Goal: Transaction & Acquisition: Purchase product/service

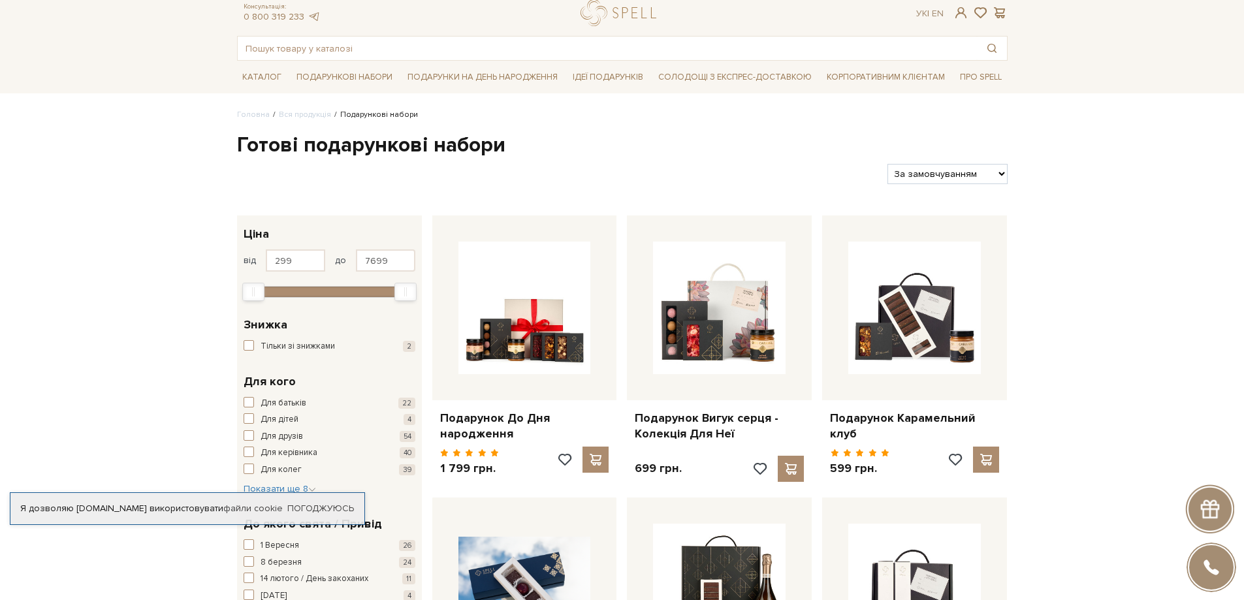
scroll to position [65, 0]
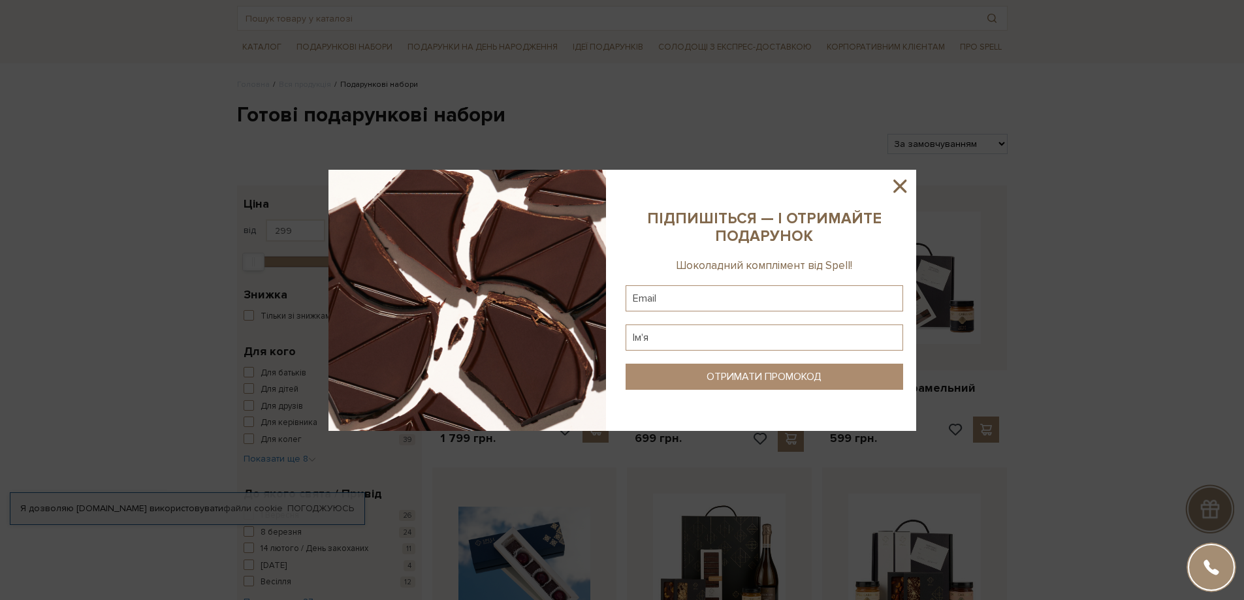
click at [895, 193] on icon at bounding box center [900, 186] width 22 height 22
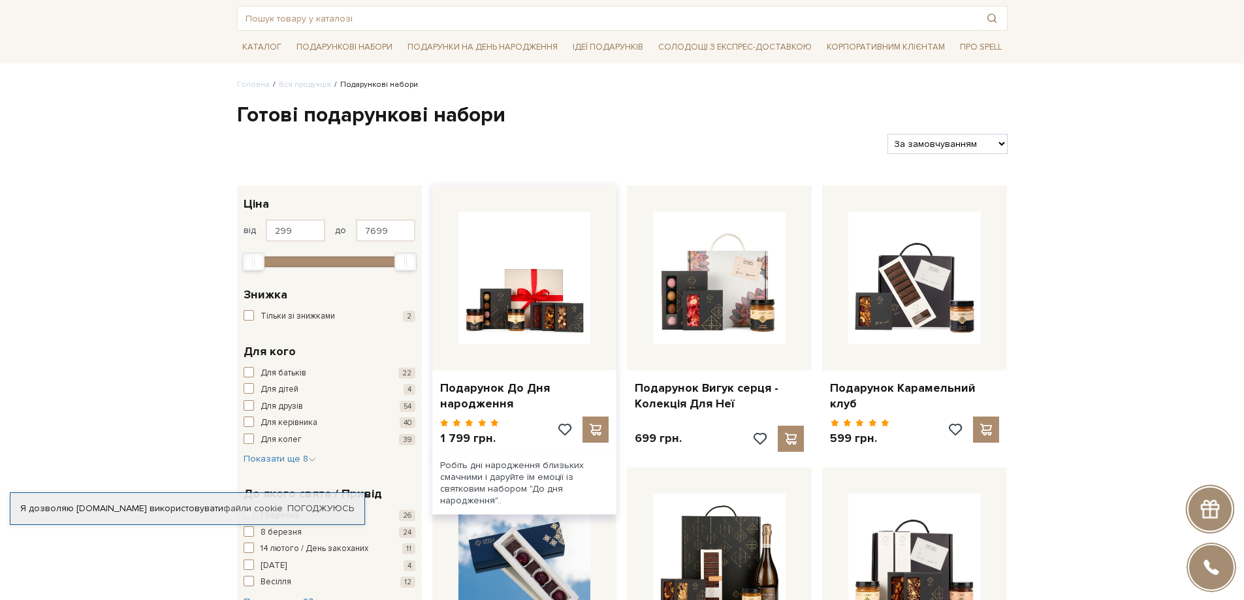
click at [517, 379] on div "Подарунок До Дня народження" at bounding box center [524, 393] width 185 height 46
click at [517, 389] on link "Подарунок До Дня народження" at bounding box center [524, 396] width 169 height 31
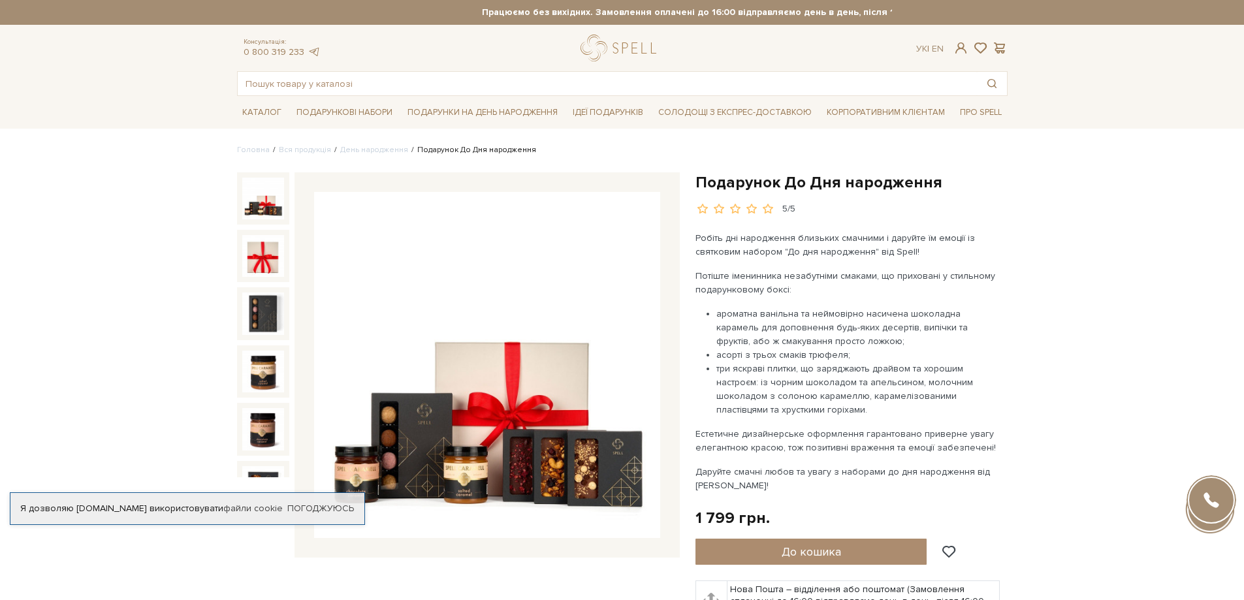
click at [261, 204] on img at bounding box center [263, 199] width 42 height 42
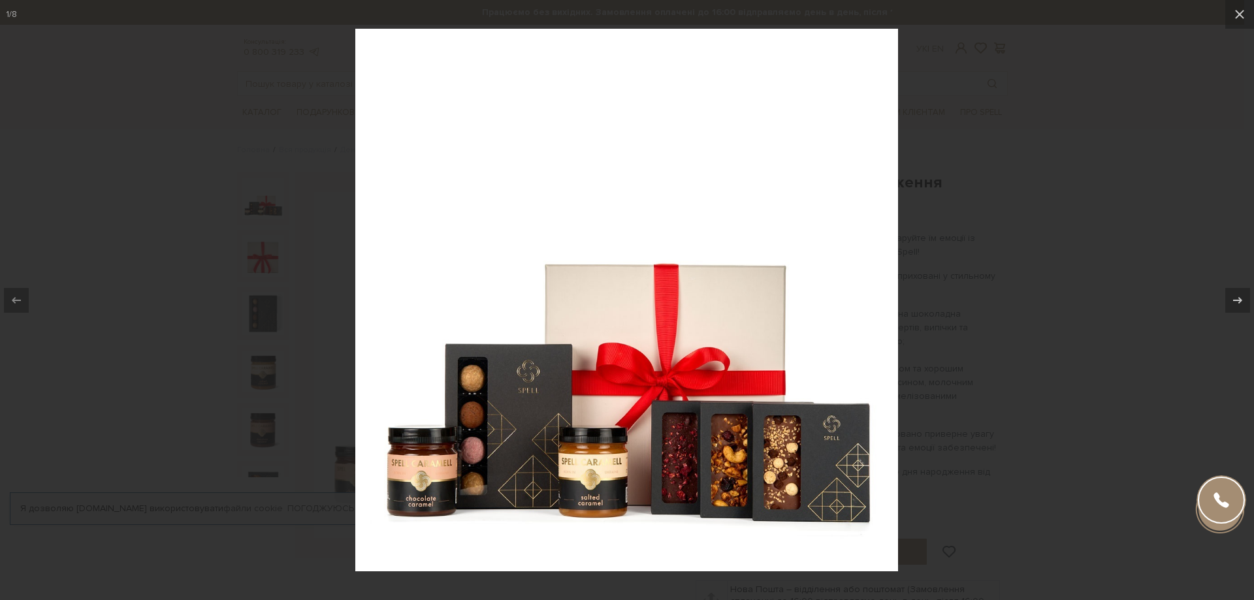
click at [177, 336] on div at bounding box center [627, 300] width 1254 height 600
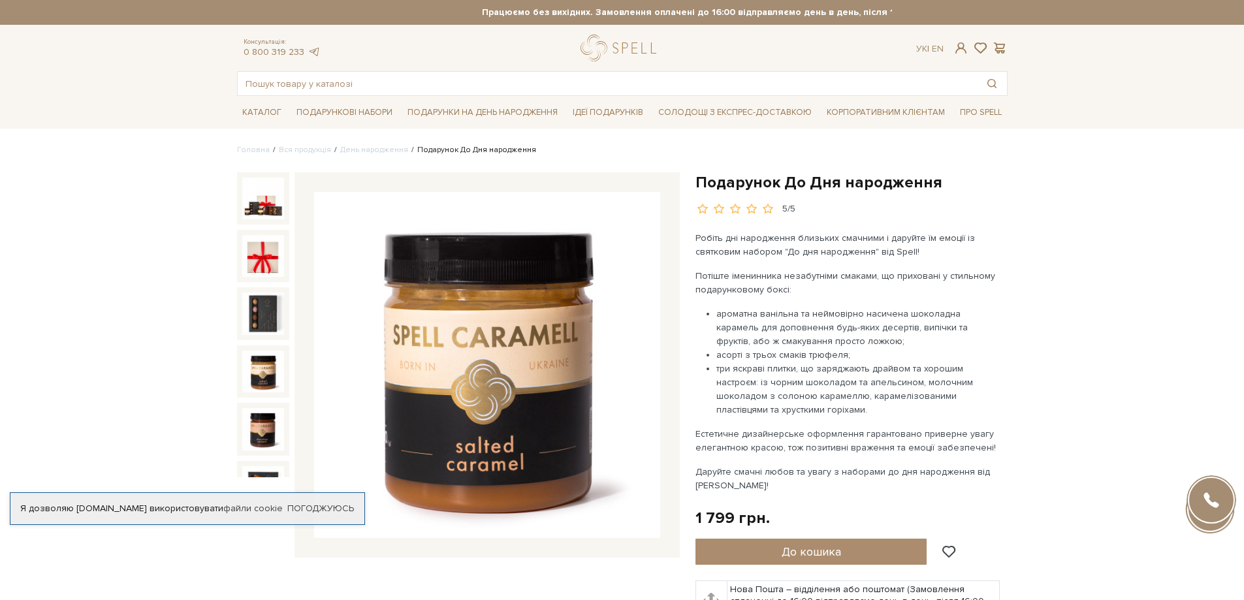
click at [261, 351] on img at bounding box center [263, 372] width 42 height 42
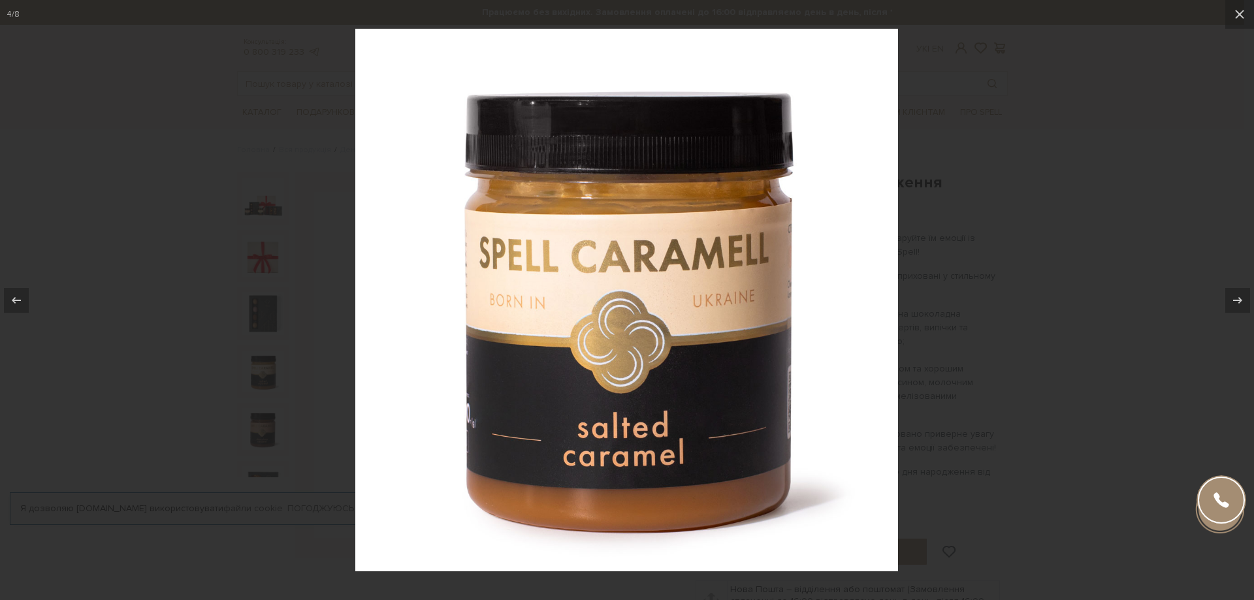
click at [1106, 152] on div at bounding box center [627, 300] width 1254 height 600
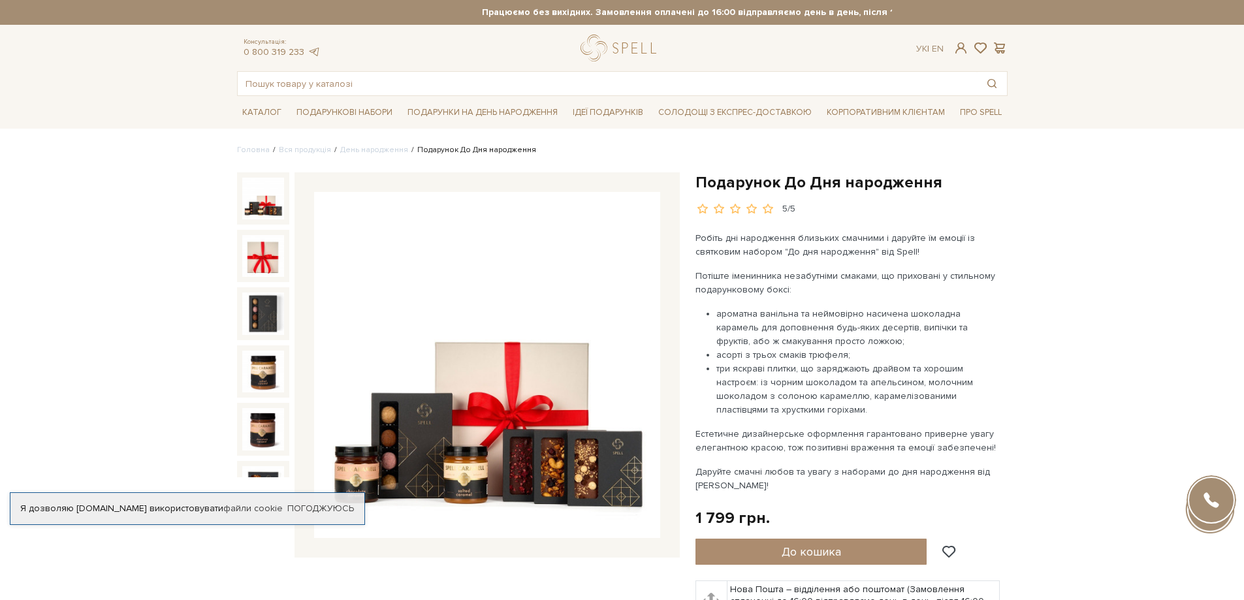
click at [250, 206] on img at bounding box center [263, 199] width 42 height 42
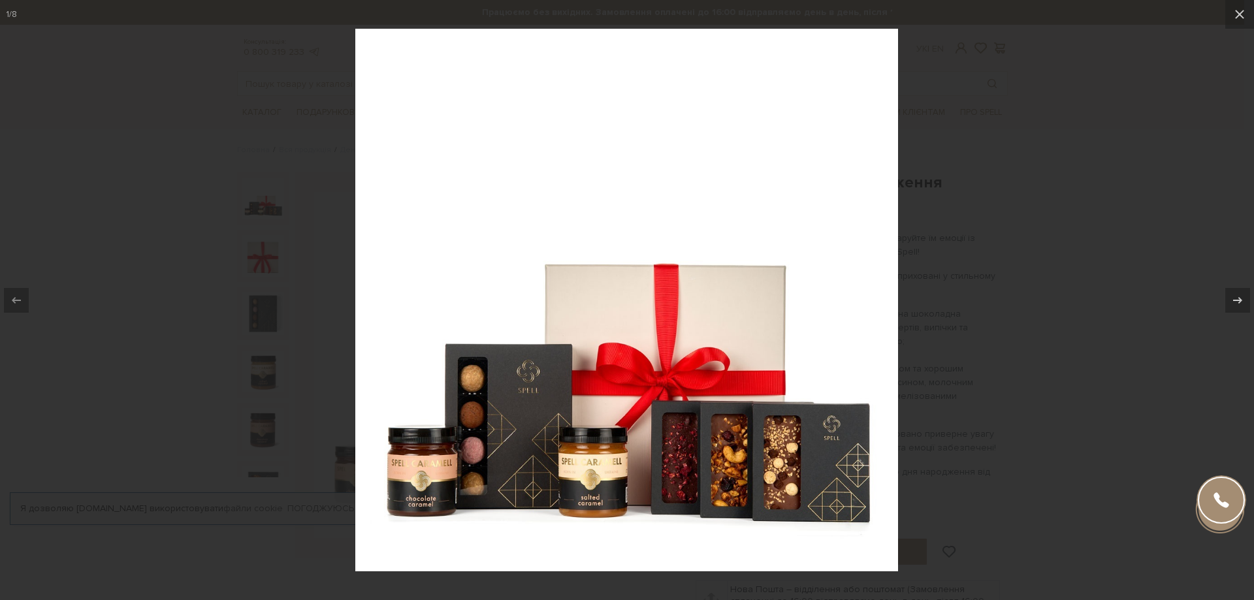
click at [250, 206] on div at bounding box center [627, 300] width 1254 height 600
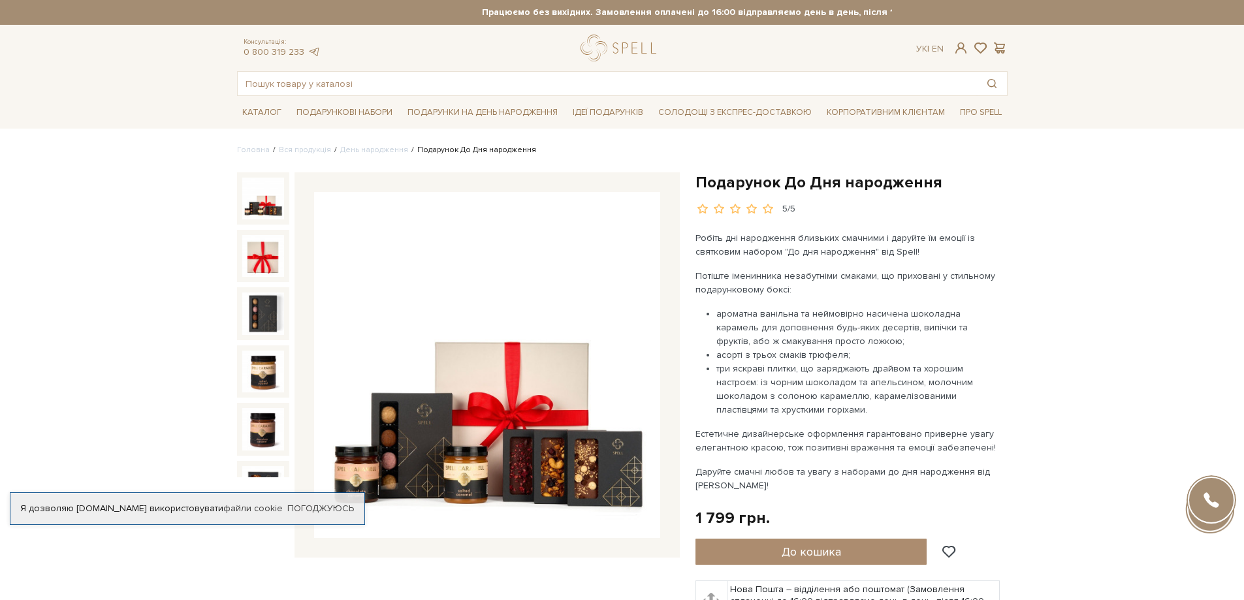
click at [264, 195] on img at bounding box center [263, 199] width 42 height 42
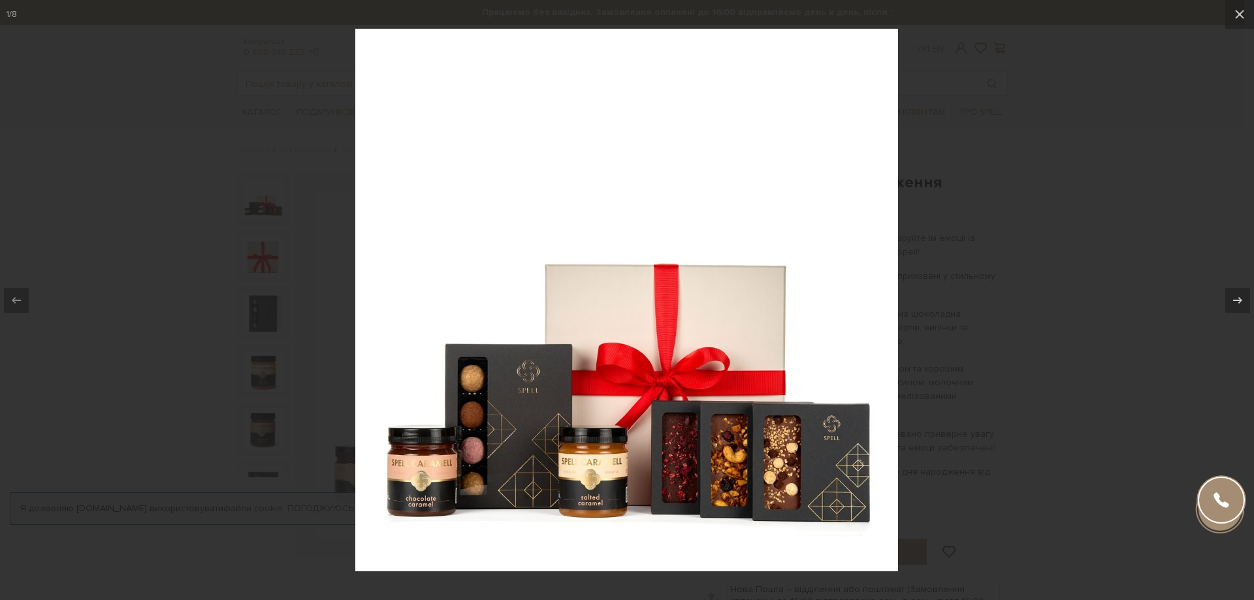
click at [91, 200] on div at bounding box center [627, 300] width 1254 height 600
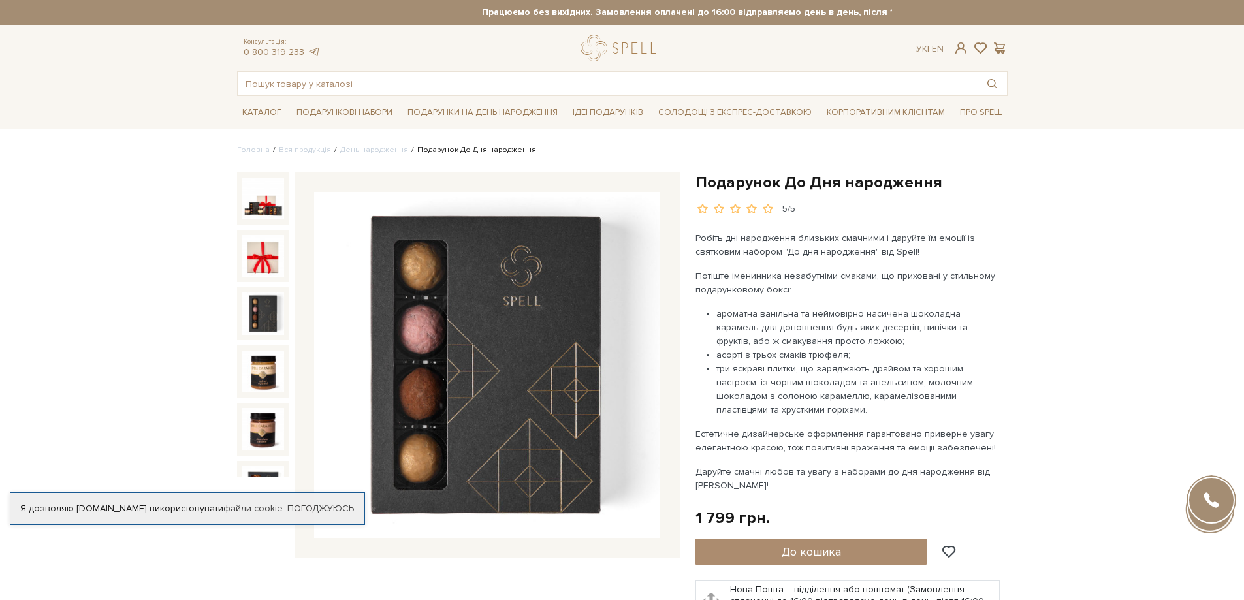
click at [372, 144] on li "День народження" at bounding box center [369, 150] width 77 height 12
click at [376, 150] on link "День народження" at bounding box center [374, 150] width 68 height 10
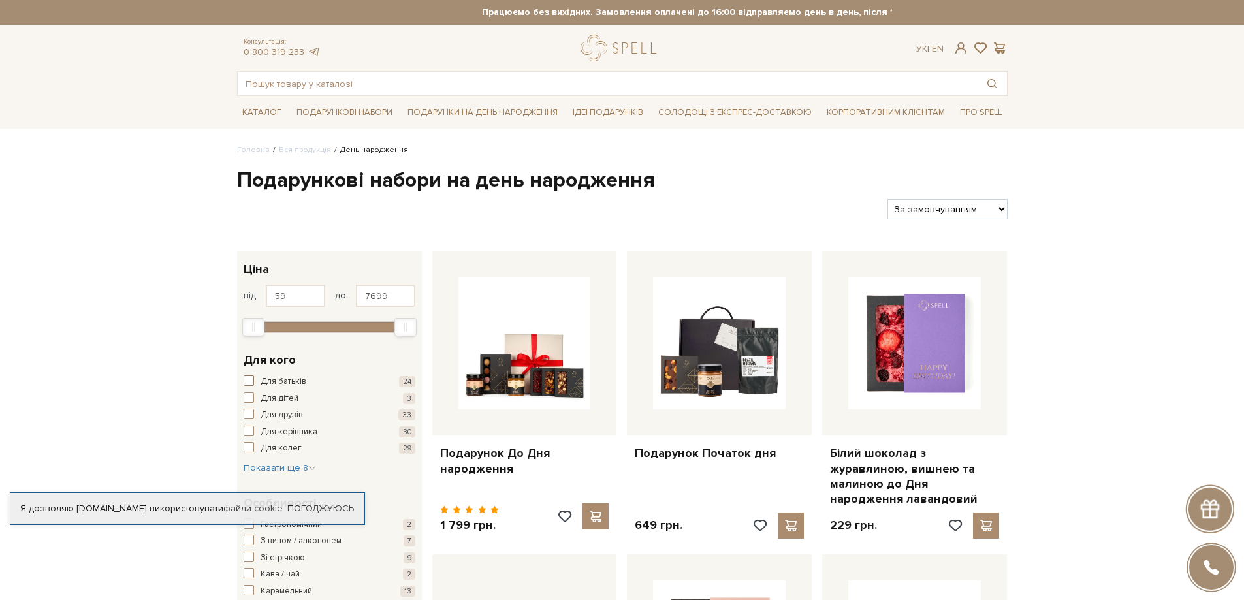
click at [288, 381] on span "Для батьків" at bounding box center [284, 382] width 46 height 13
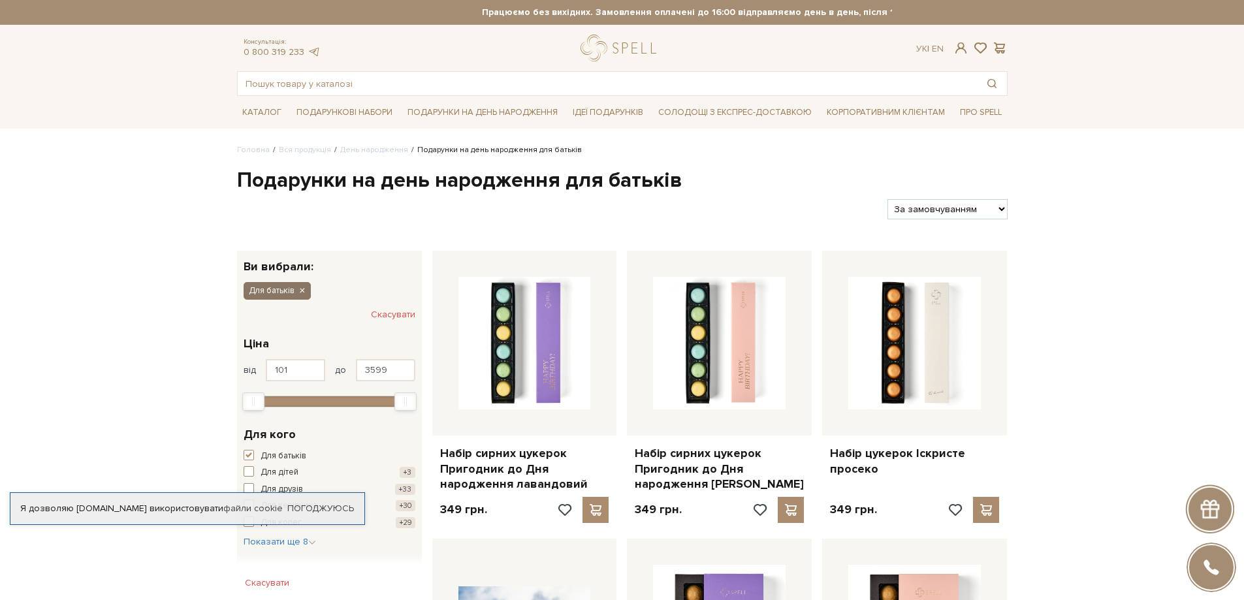
click at [302, 293] on icon "button" at bounding box center [302, 291] width 8 height 12
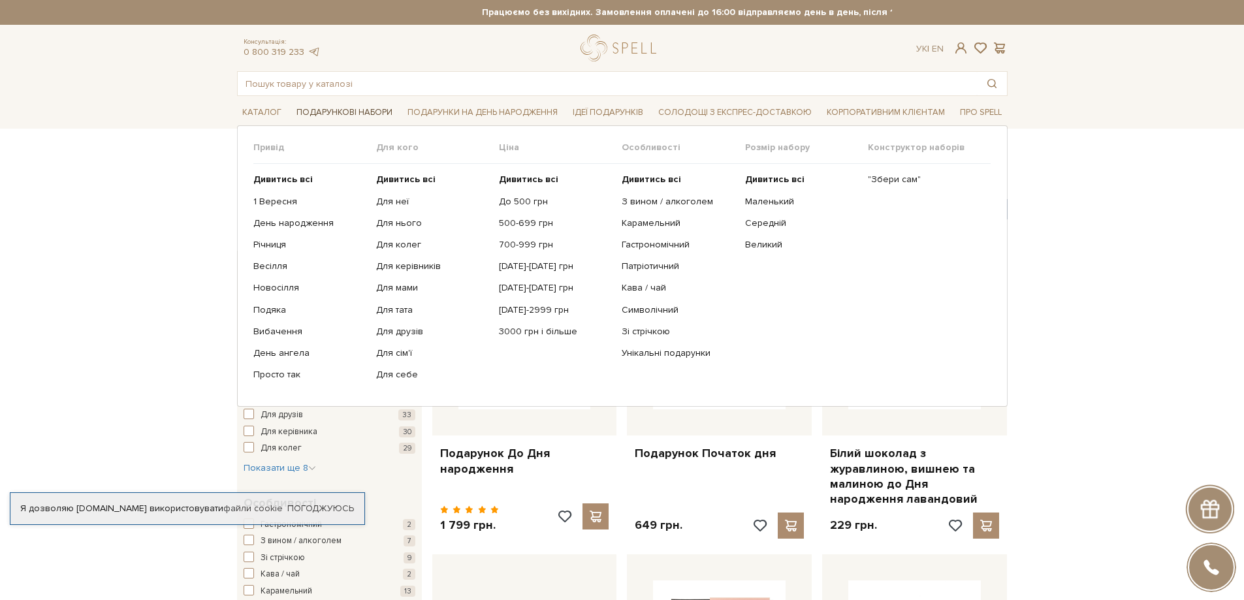
click at [342, 109] on span "Подарункові набори" at bounding box center [344, 113] width 106 height 20
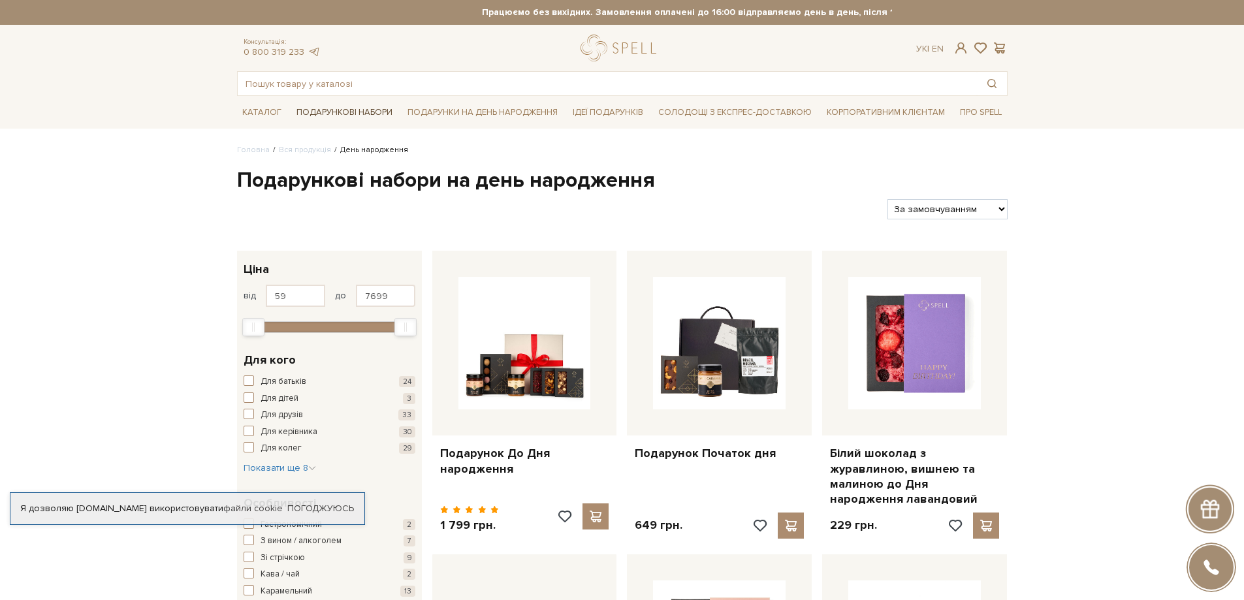
click at [344, 111] on span "Подарункові набори" at bounding box center [344, 113] width 106 height 20
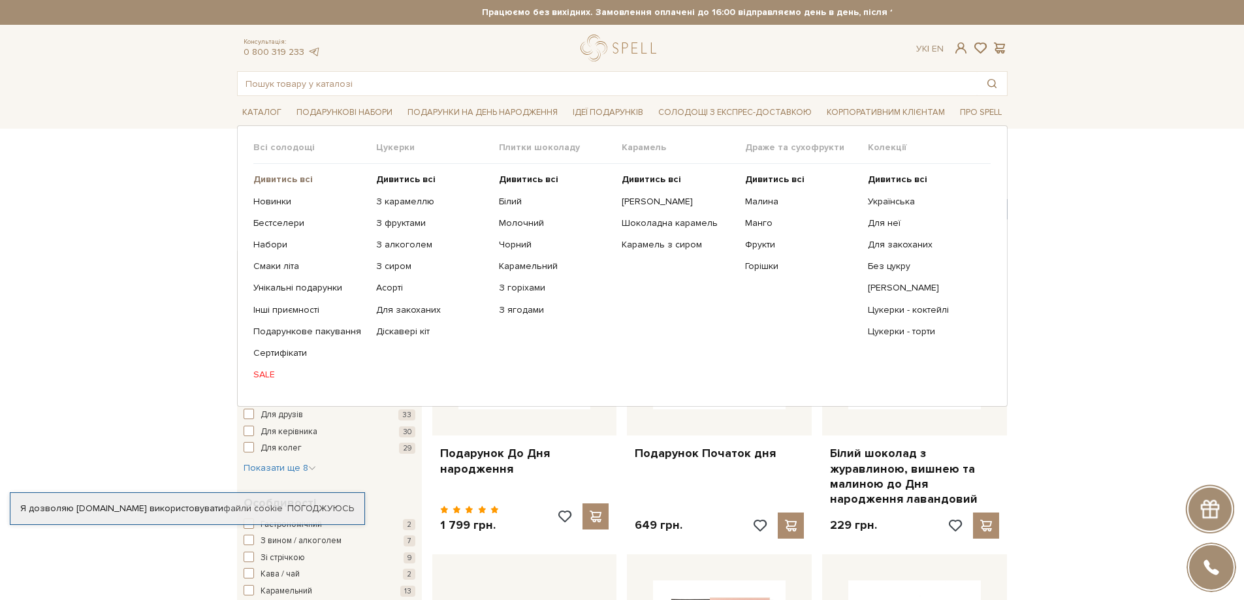
click at [283, 176] on b "Дивитись всі" at bounding box center [282, 179] width 59 height 11
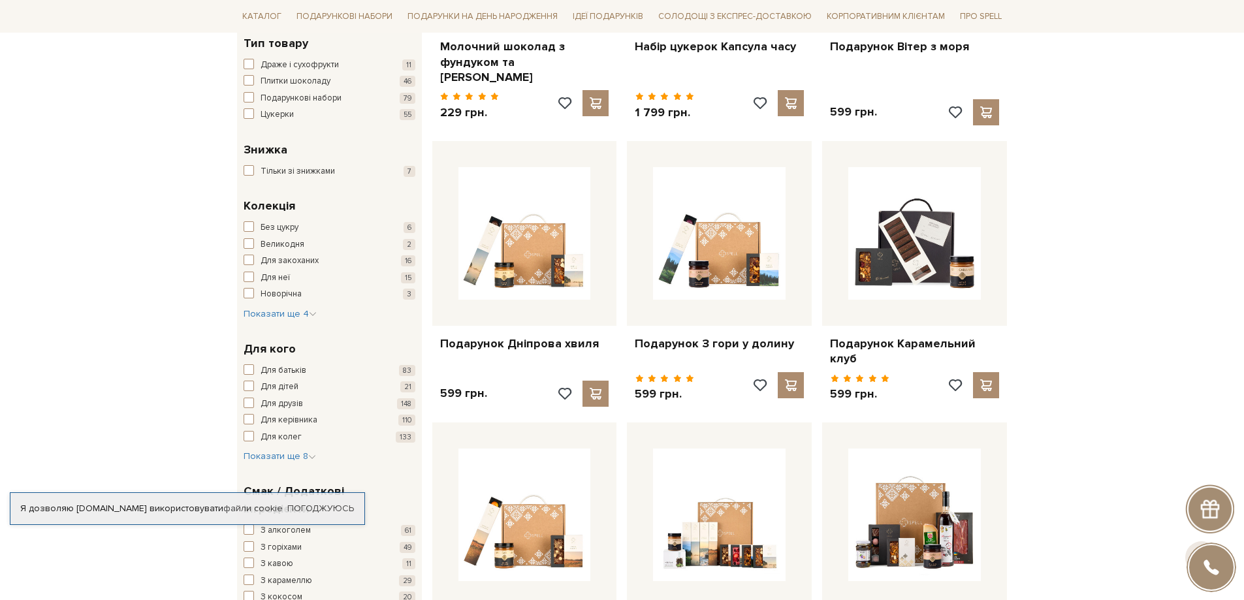
scroll to position [457, 0]
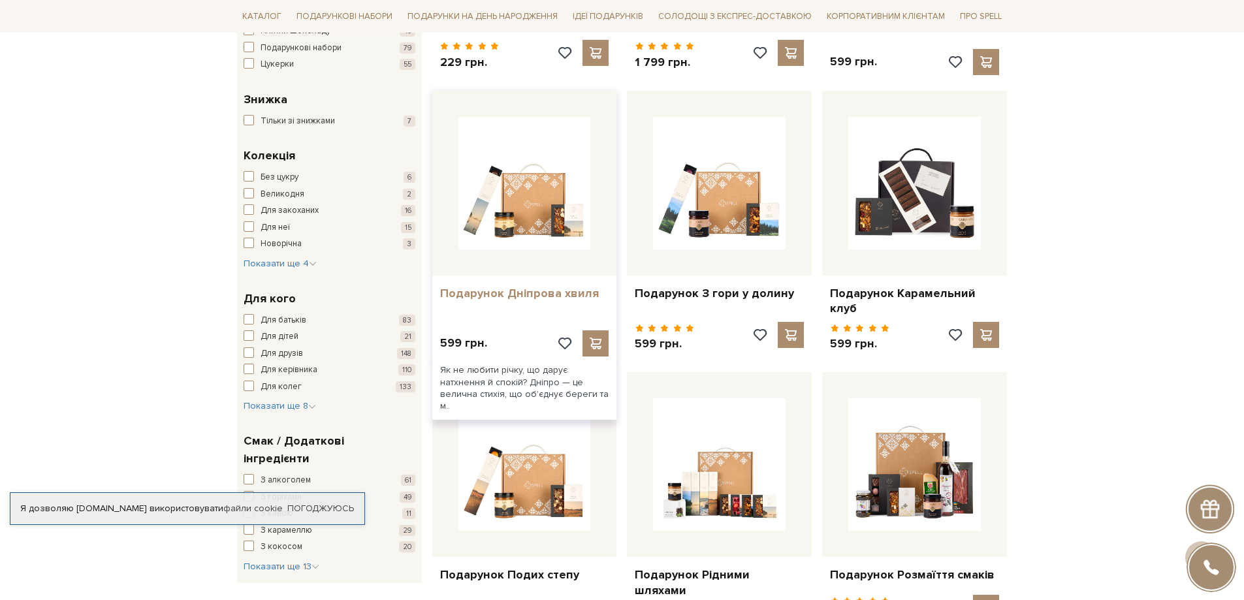
click at [515, 295] on link "Подарунок Дніпрова хвиля" at bounding box center [524, 293] width 169 height 15
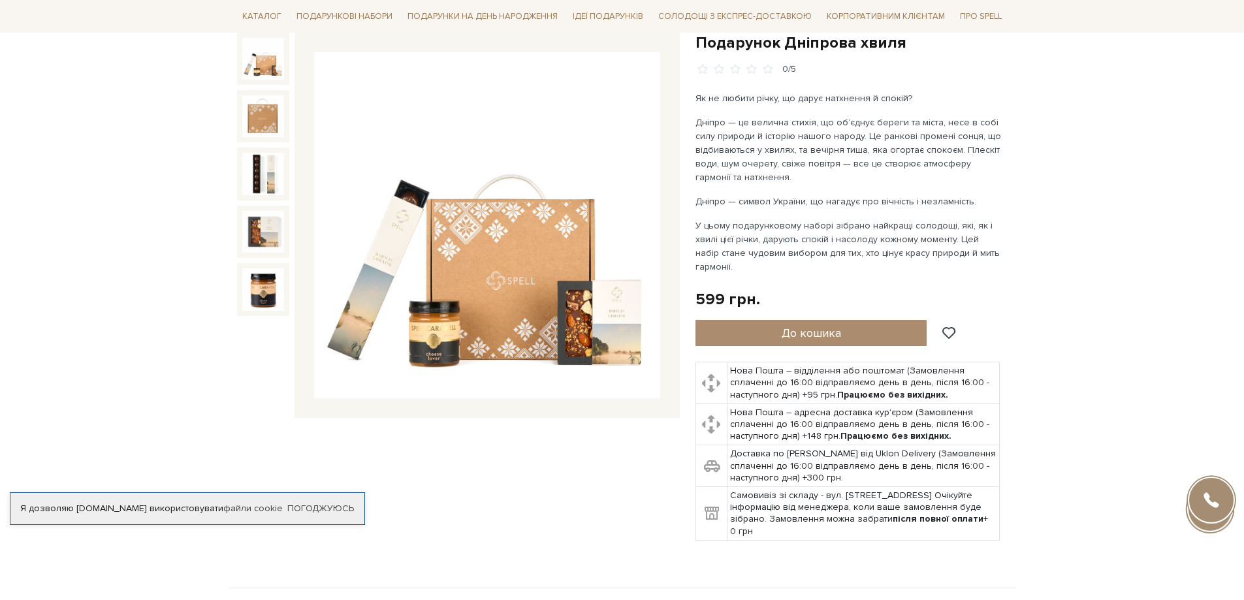
scroll to position [131, 0]
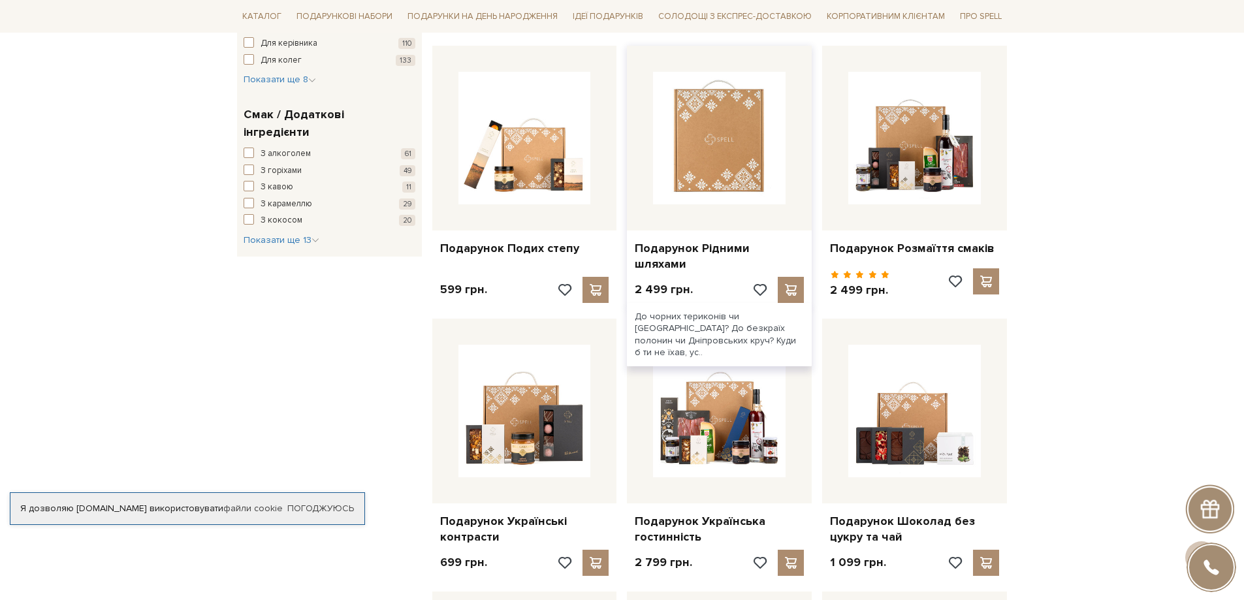
scroll to position [718, 0]
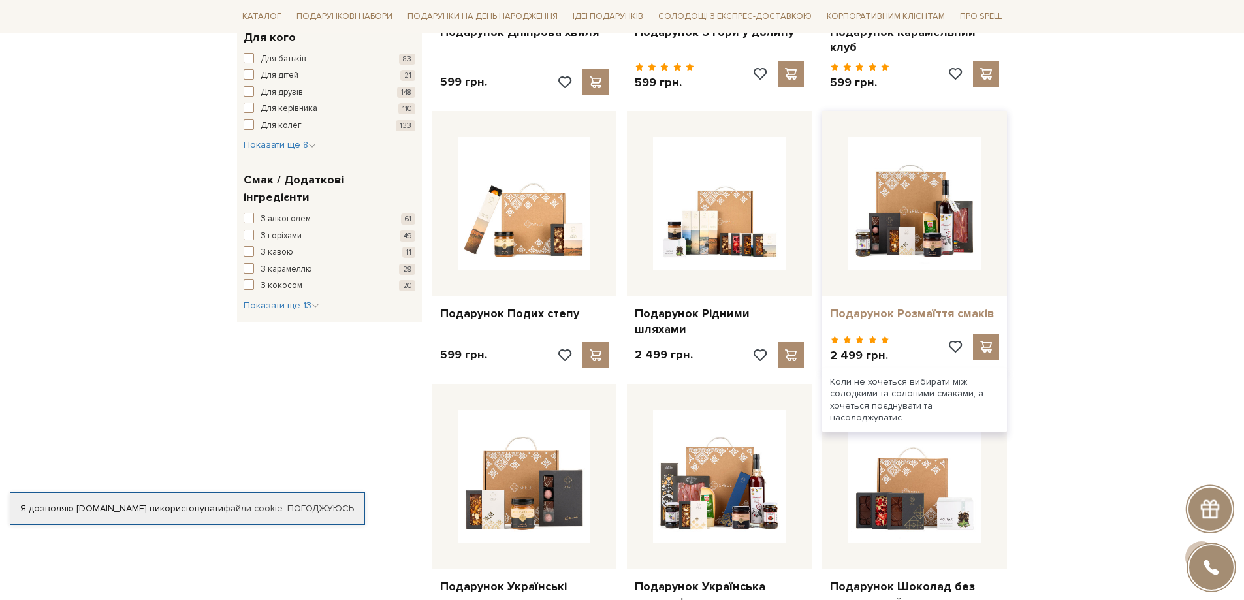
click at [899, 306] on link "Подарунок Розмаїття смаків" at bounding box center [914, 313] width 169 height 15
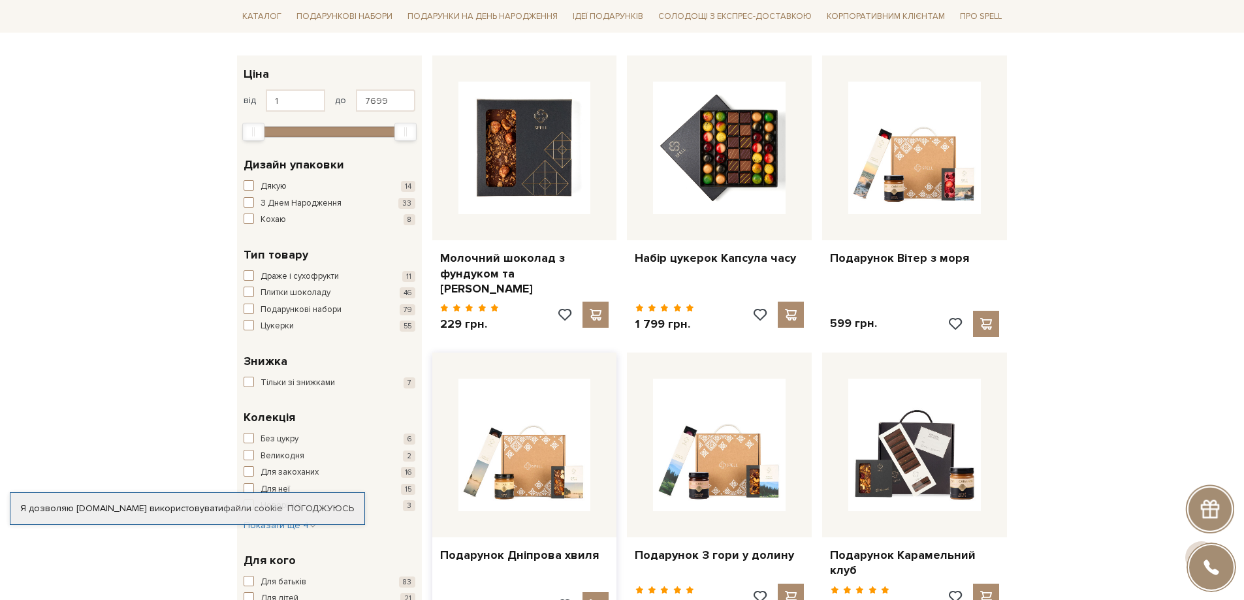
scroll to position [196, 0]
